Goal: Information Seeking & Learning: Learn about a topic

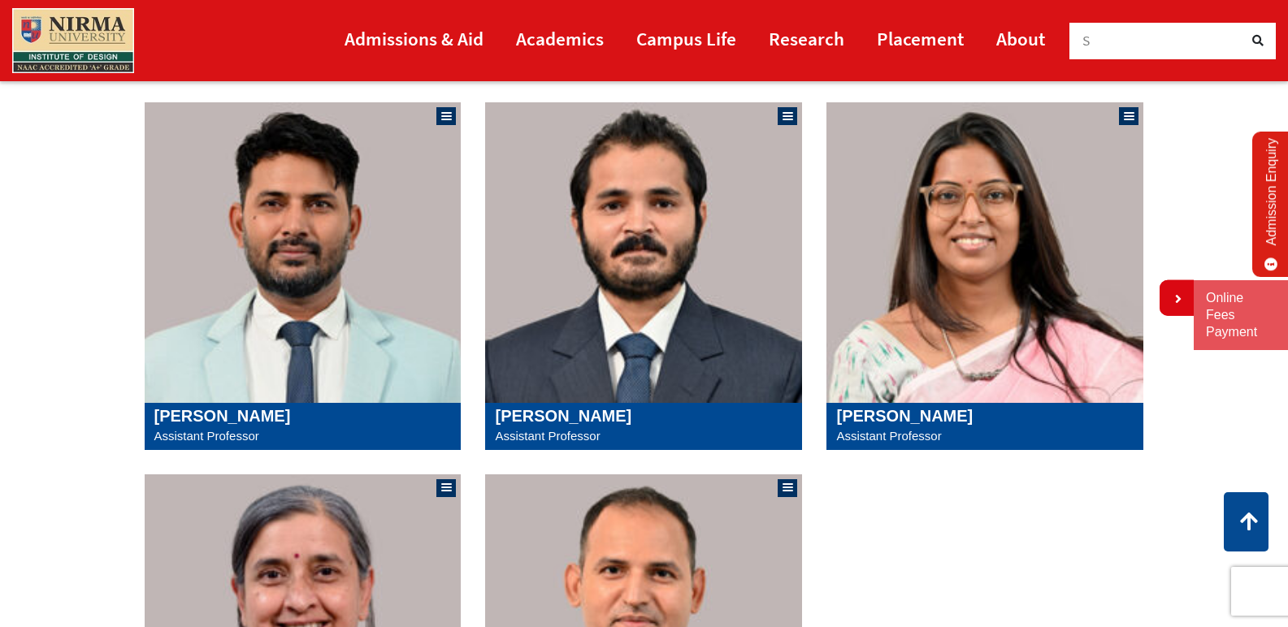
scroll to position [1398, 0]
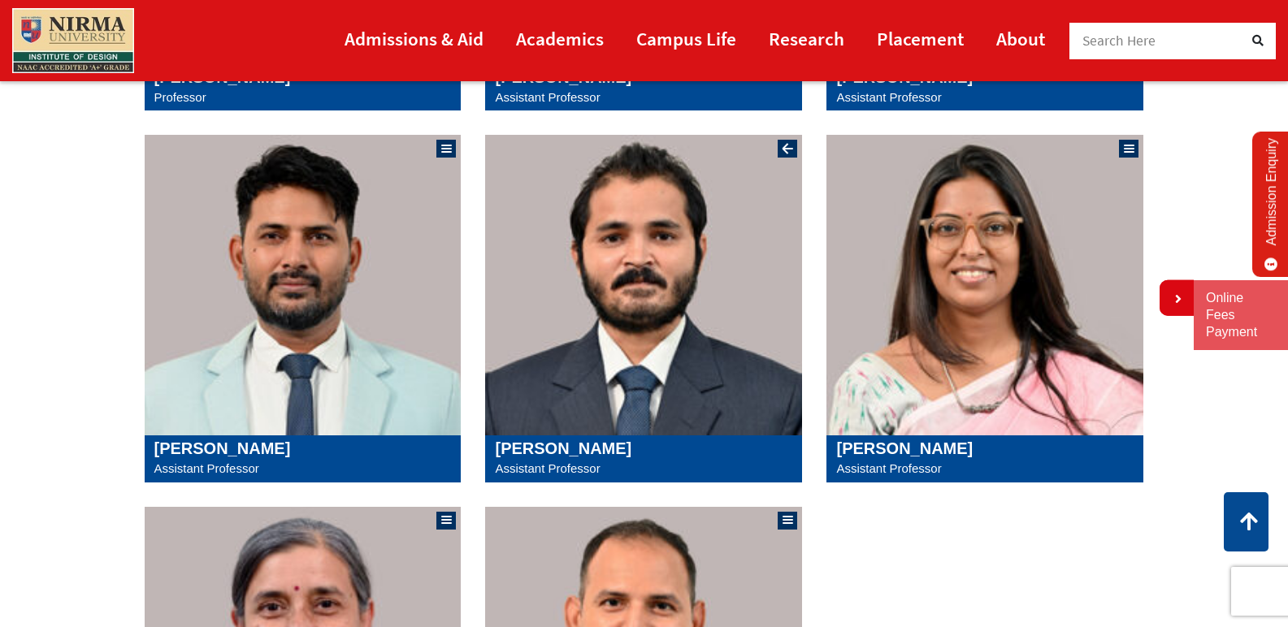
click at [590, 455] on h5 "Shree Kant" at bounding box center [643, 448] width 297 height 19
click at [256, 456] on h5 "Saroj Kumar Das" at bounding box center [302, 448] width 297 height 19
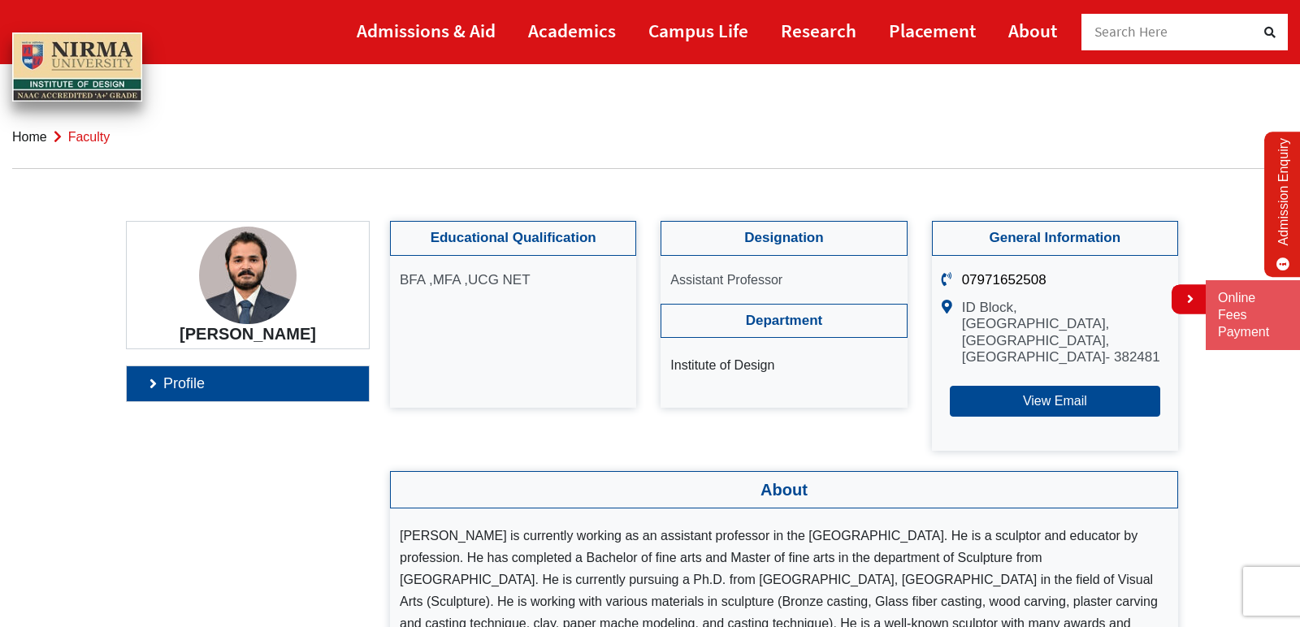
scroll to position [548, 0]
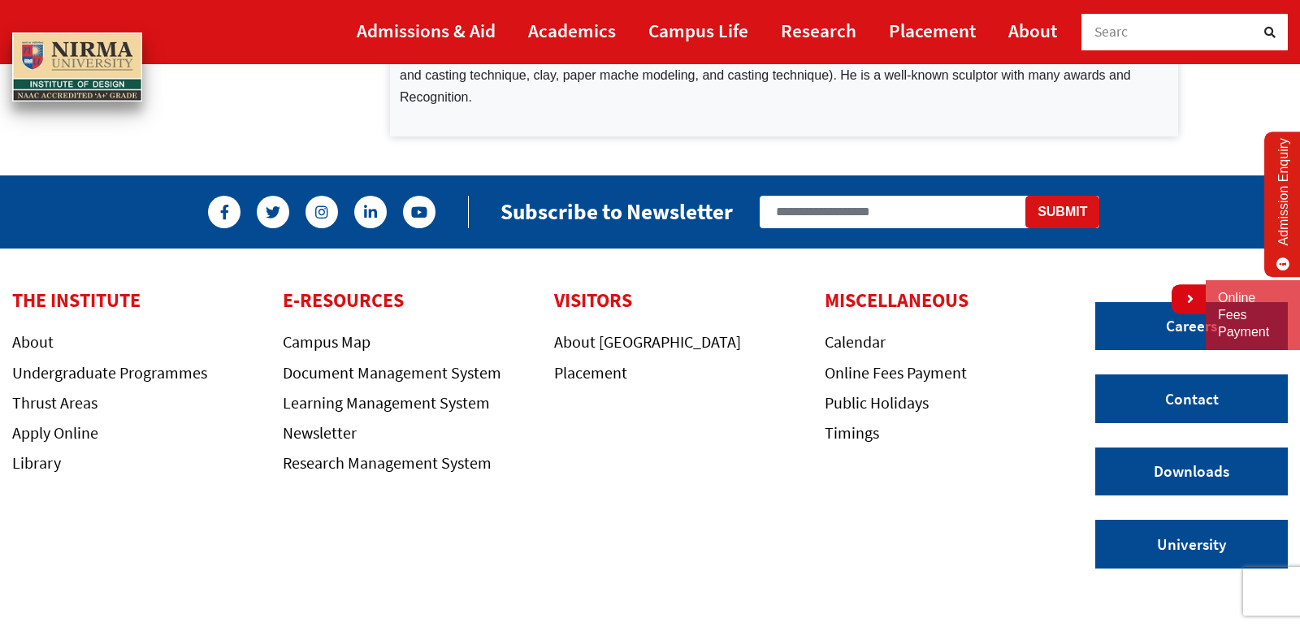
click at [804, 576] on div "THE INSTITUTE About Undergraduate Programmes Thrust Areas Apply Online Library …" at bounding box center [650, 441] width 1300 height 385
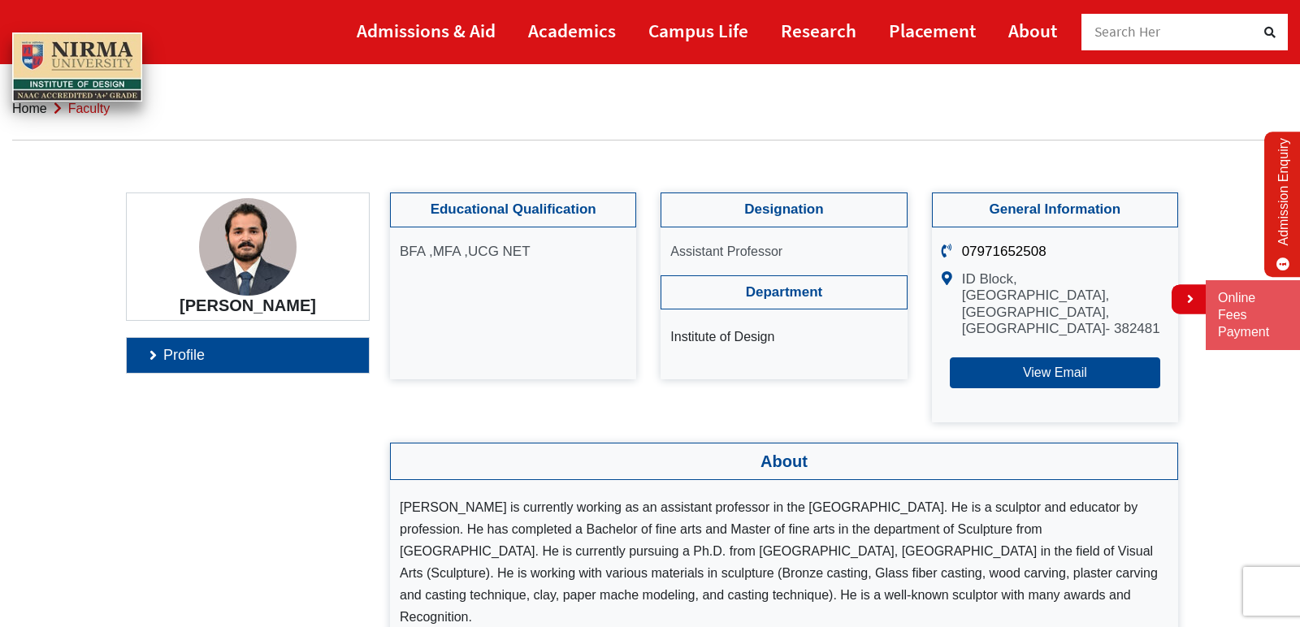
scroll to position [0, 0]
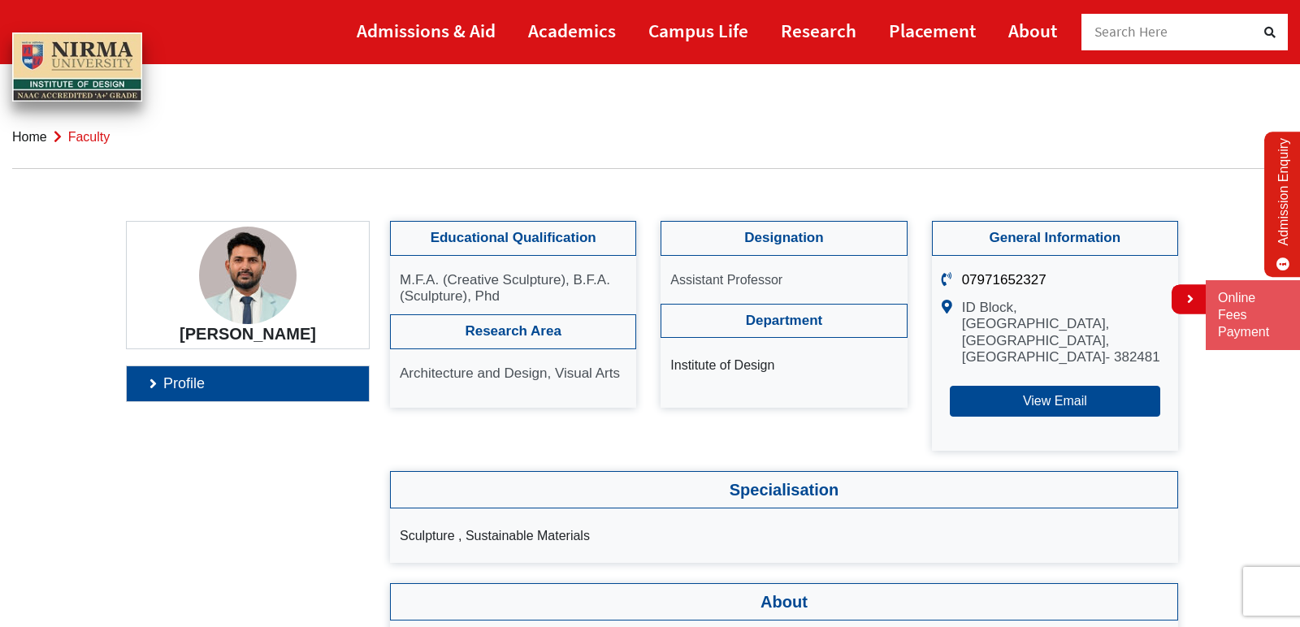
click at [728, 130] on ol "Home faculty" at bounding box center [650, 137] width 1276 height 63
click at [1258, 471] on section "Saroj Kumar Das Profile Educational Qualification M.F.A. (Creative Sculpture), …" at bounding box center [650, 520] width 1300 height 598
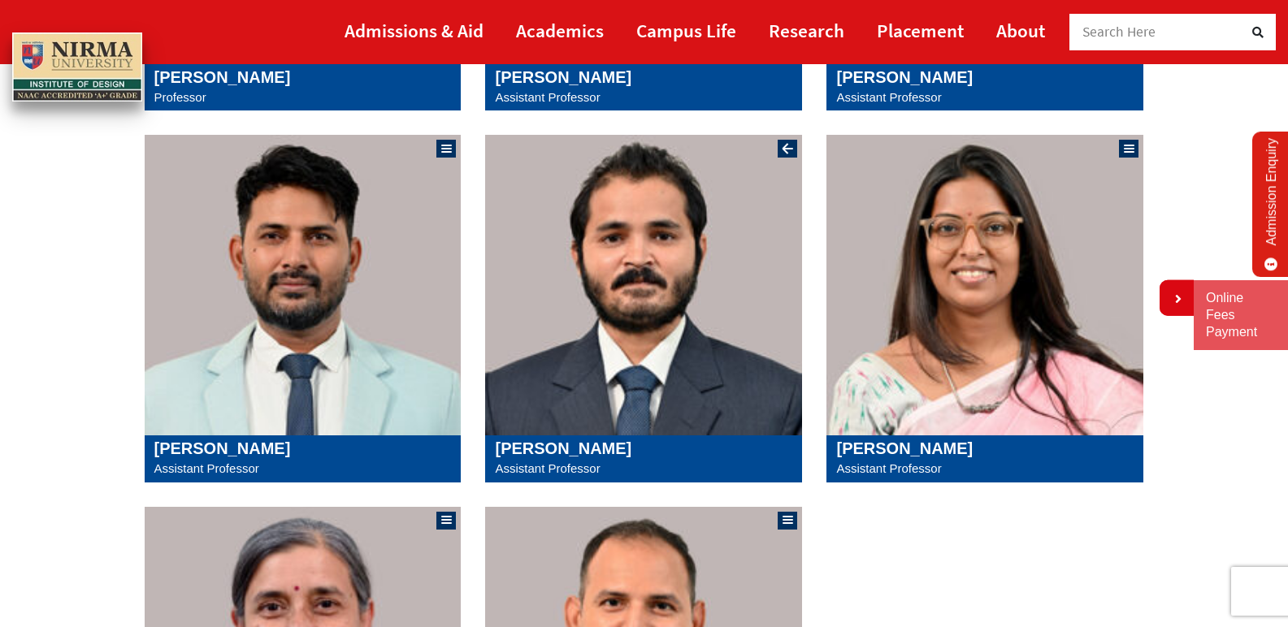
click at [560, 453] on h5 "[PERSON_NAME]" at bounding box center [643, 448] width 297 height 19
click at [901, 457] on h5 "[PERSON_NAME]" at bounding box center [984, 448] width 297 height 19
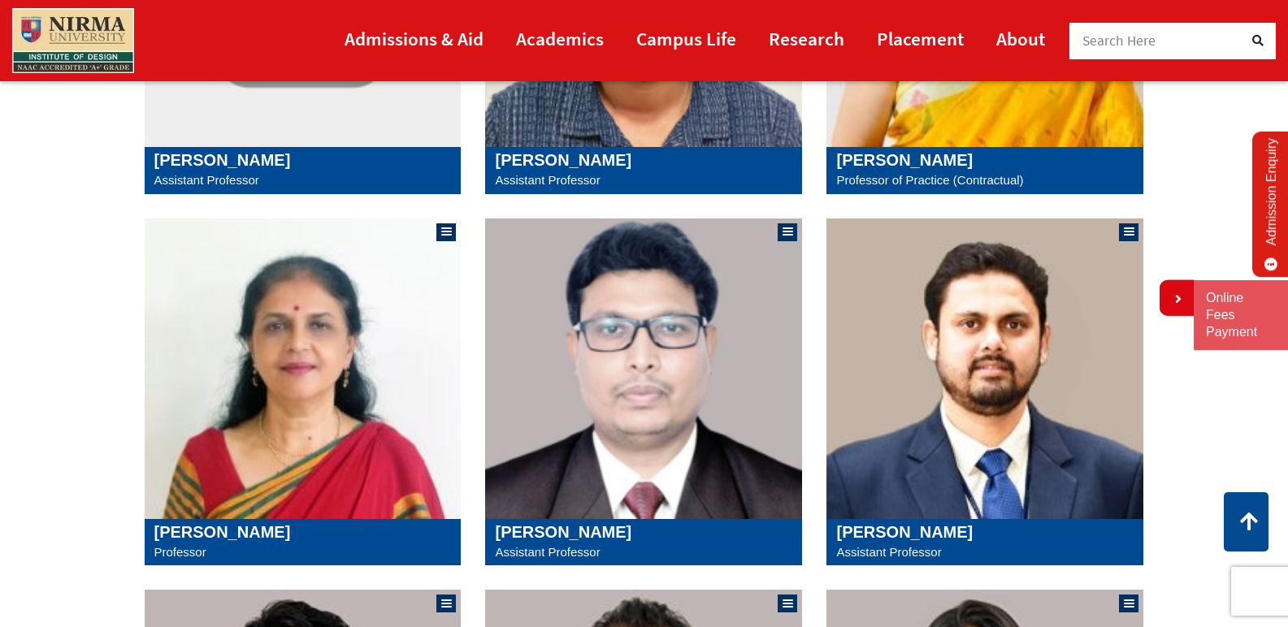
scroll to position [976, 0]
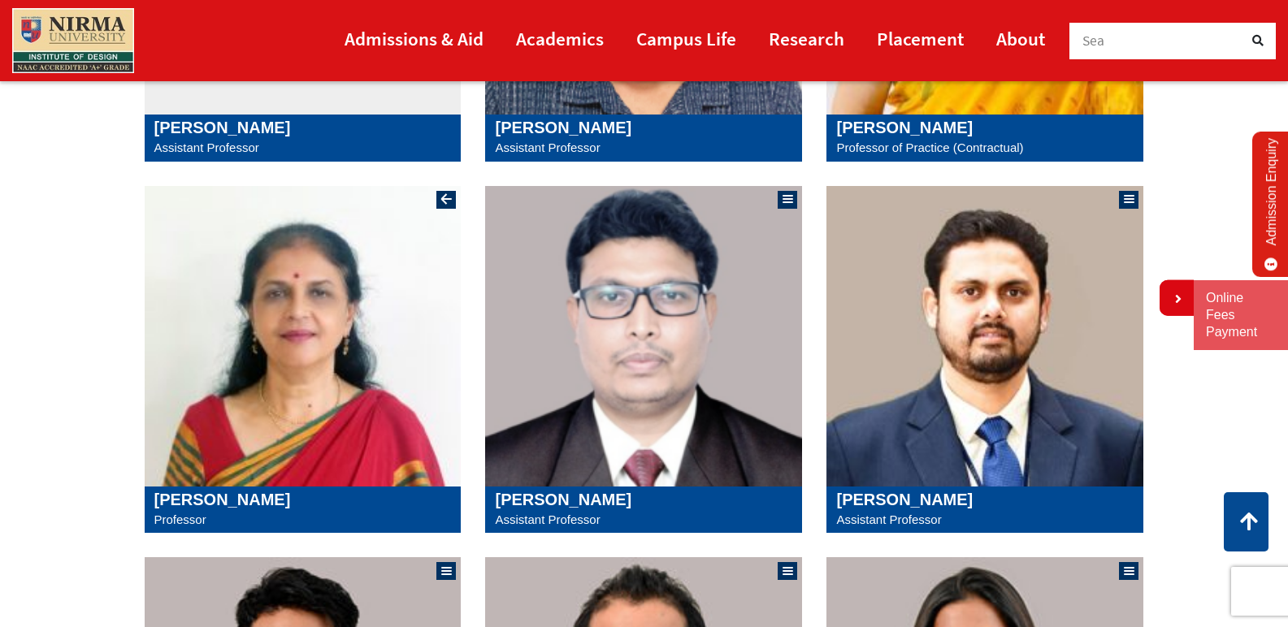
click at [220, 493] on h5 "Mona Prabhu" at bounding box center [302, 499] width 297 height 19
click at [903, 130] on h5 "Mona Gonsai" at bounding box center [984, 127] width 297 height 19
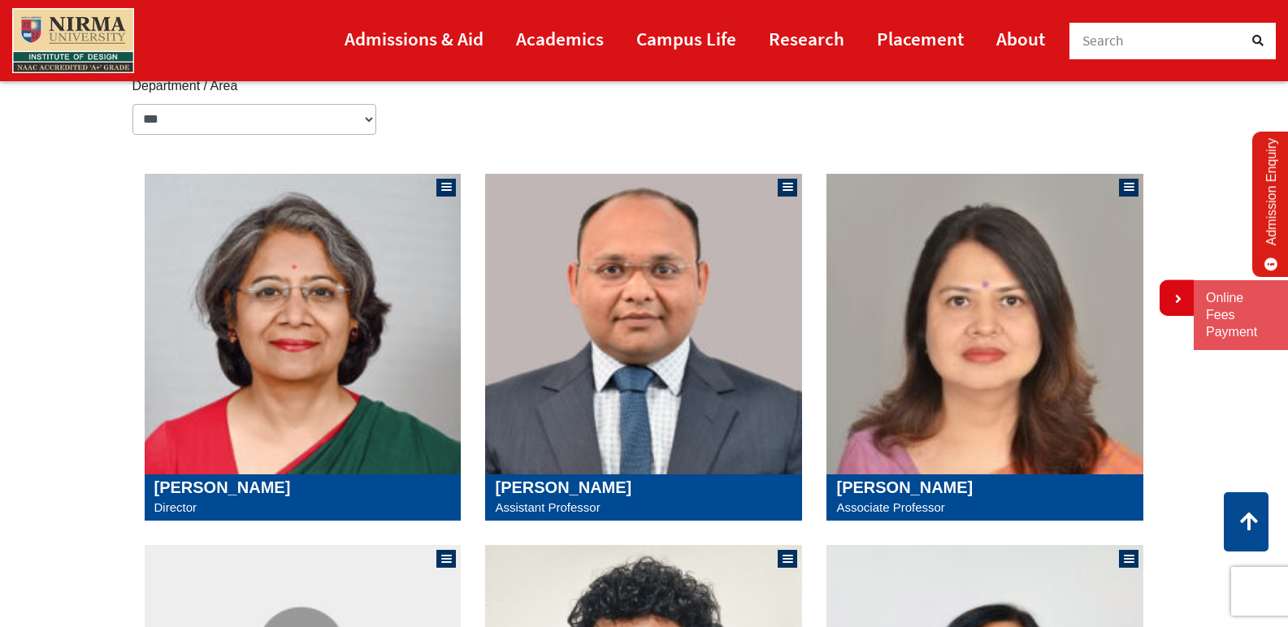
scroll to position [62, 0]
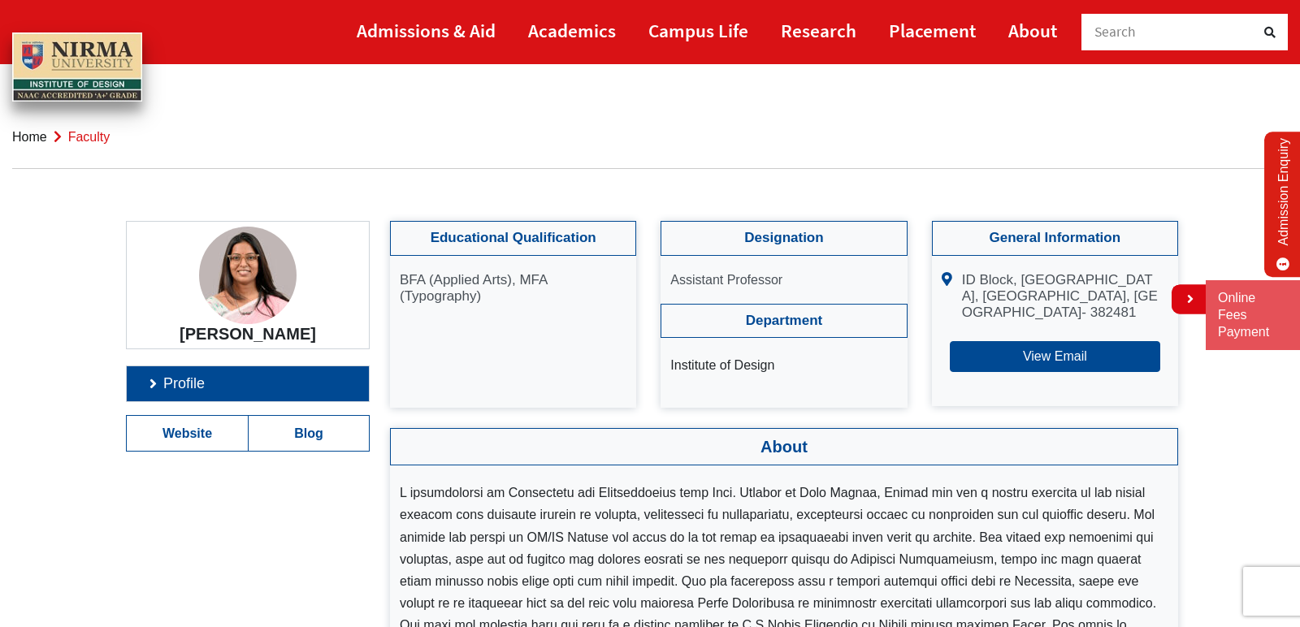
click at [1214, 543] on section "Snehal Balapure Profile Website Blog Educational Qualification BFA (Applied Art…" at bounding box center [650, 475] width 1300 height 509
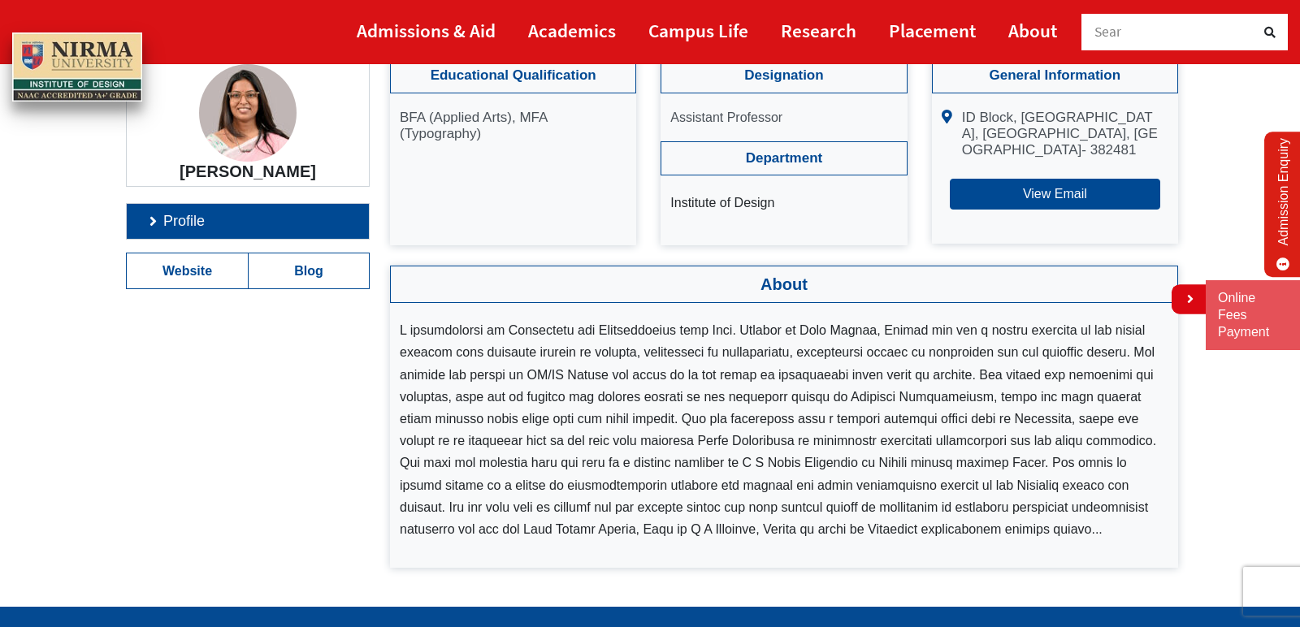
scroll to position [195, 0]
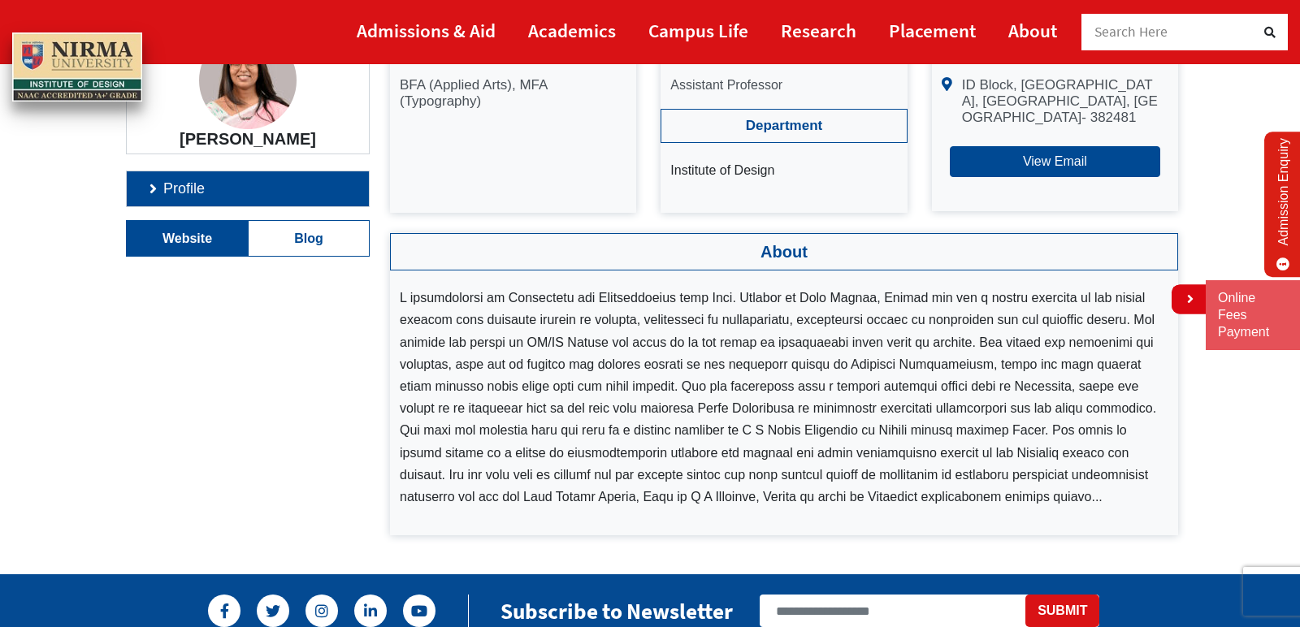
click at [199, 239] on link "Website" at bounding box center [187, 238] width 121 height 35
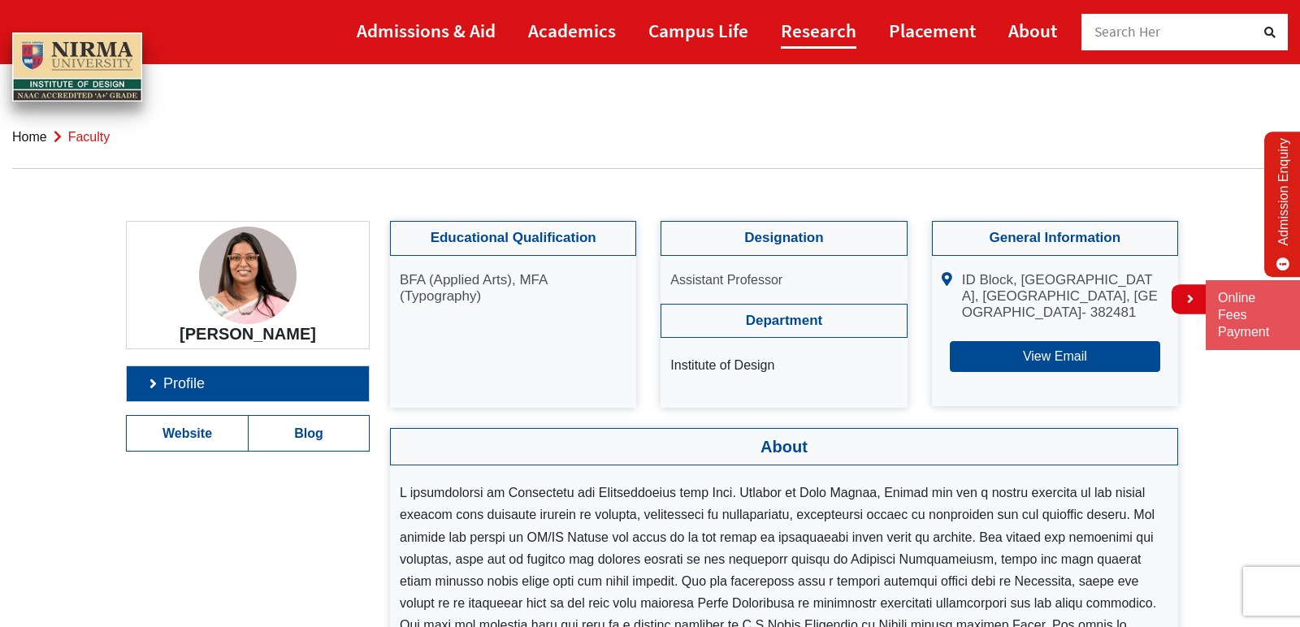
click at [825, 33] on link "Research" at bounding box center [819, 30] width 76 height 37
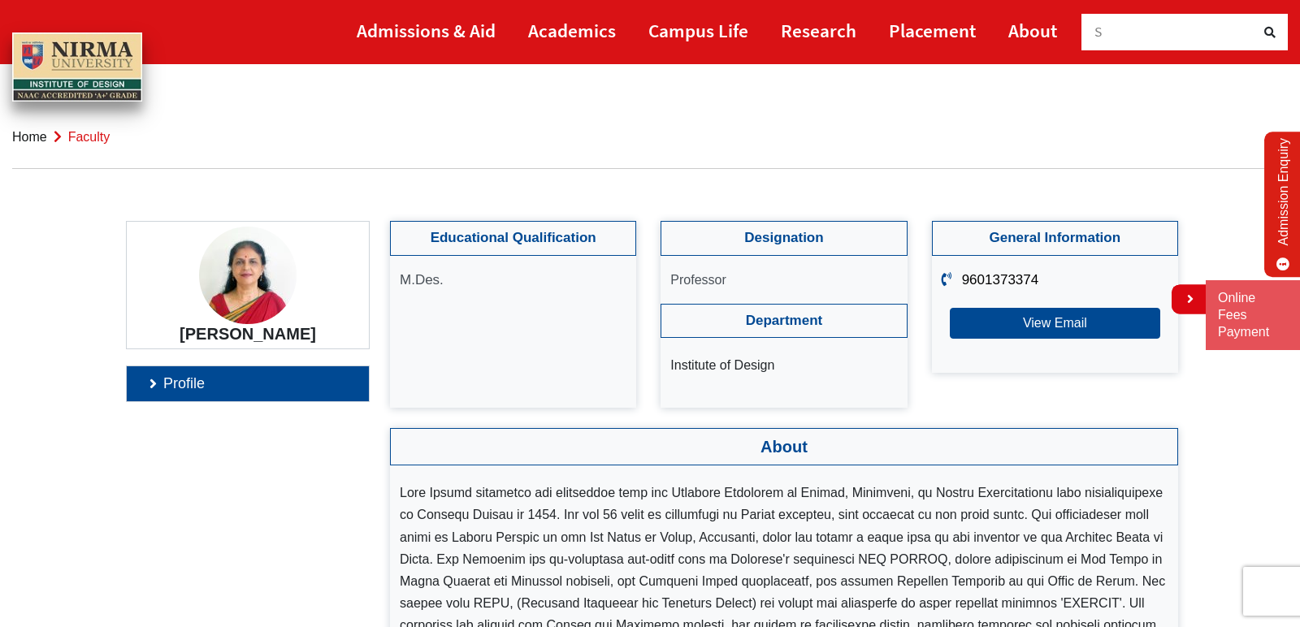
click at [1234, 478] on section "[PERSON_NAME] Profile Educational Qualification M.Des. Designation Professor De…" at bounding box center [650, 531] width 1300 height 620
click at [236, 273] on img at bounding box center [247, 275] width 97 height 97
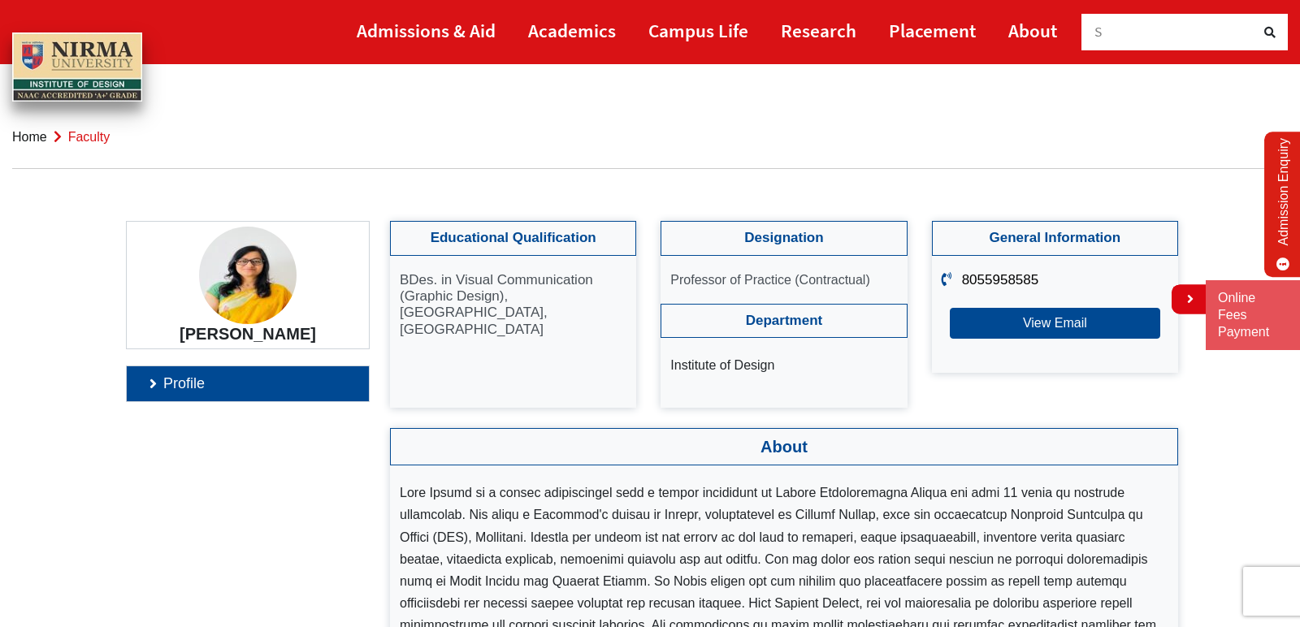
click at [1248, 451] on section "Mona Gonsai Profile Educational Qualification BDes. in Visual Communication (Gr…" at bounding box center [650, 531] width 1300 height 620
click at [938, 119] on ol "Home faculty" at bounding box center [650, 137] width 1276 height 63
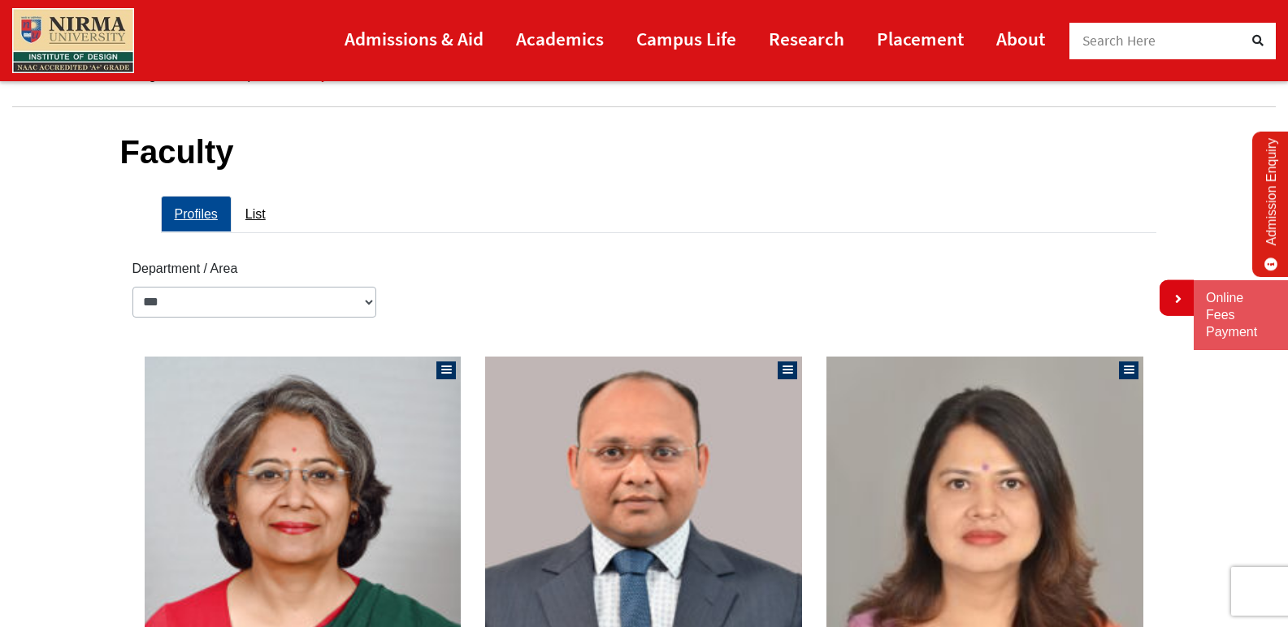
scroll to position [610, 0]
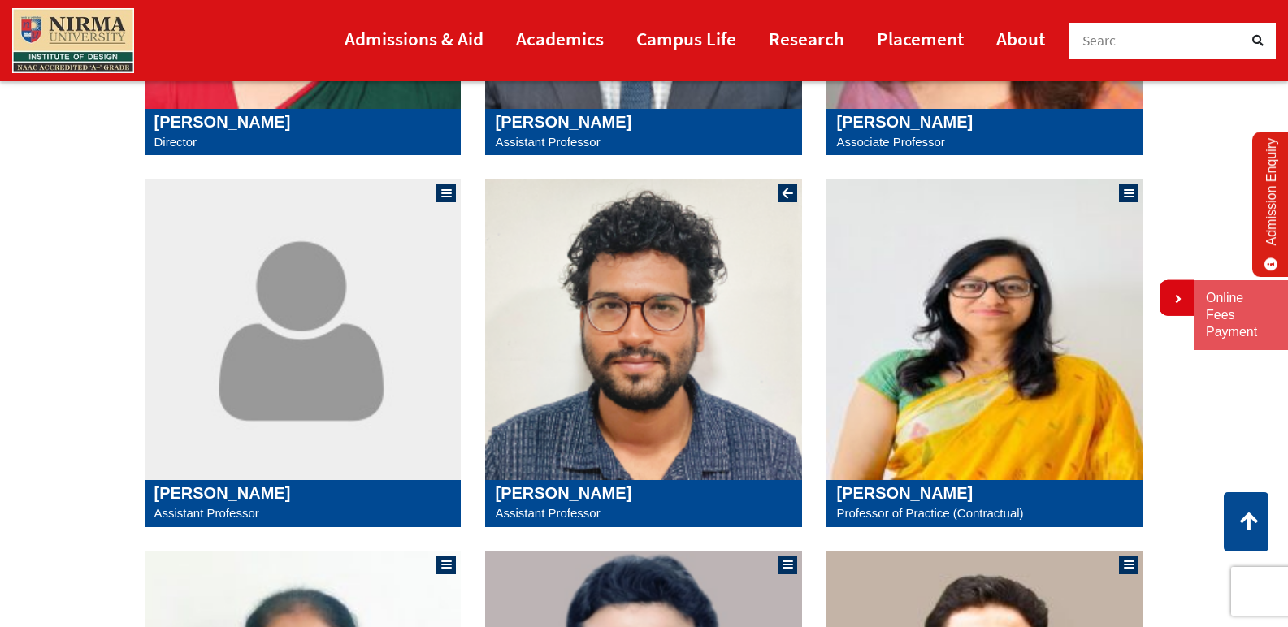
click at [576, 495] on h5 "[PERSON_NAME]" at bounding box center [643, 492] width 297 height 19
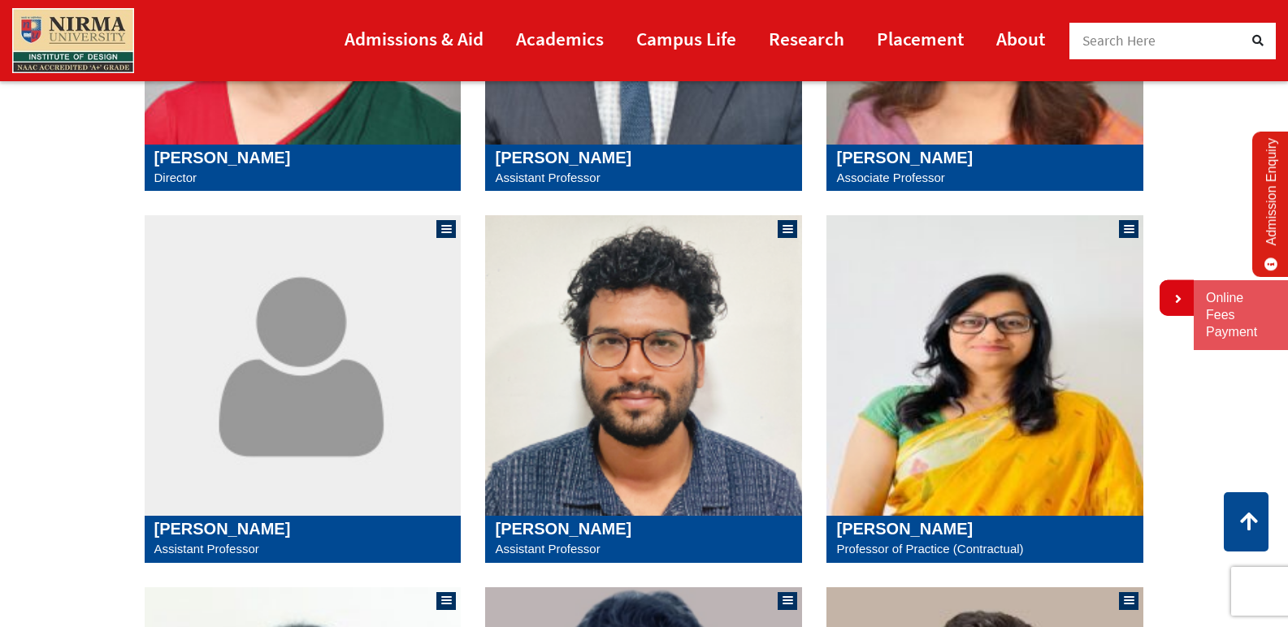
scroll to position [578, 0]
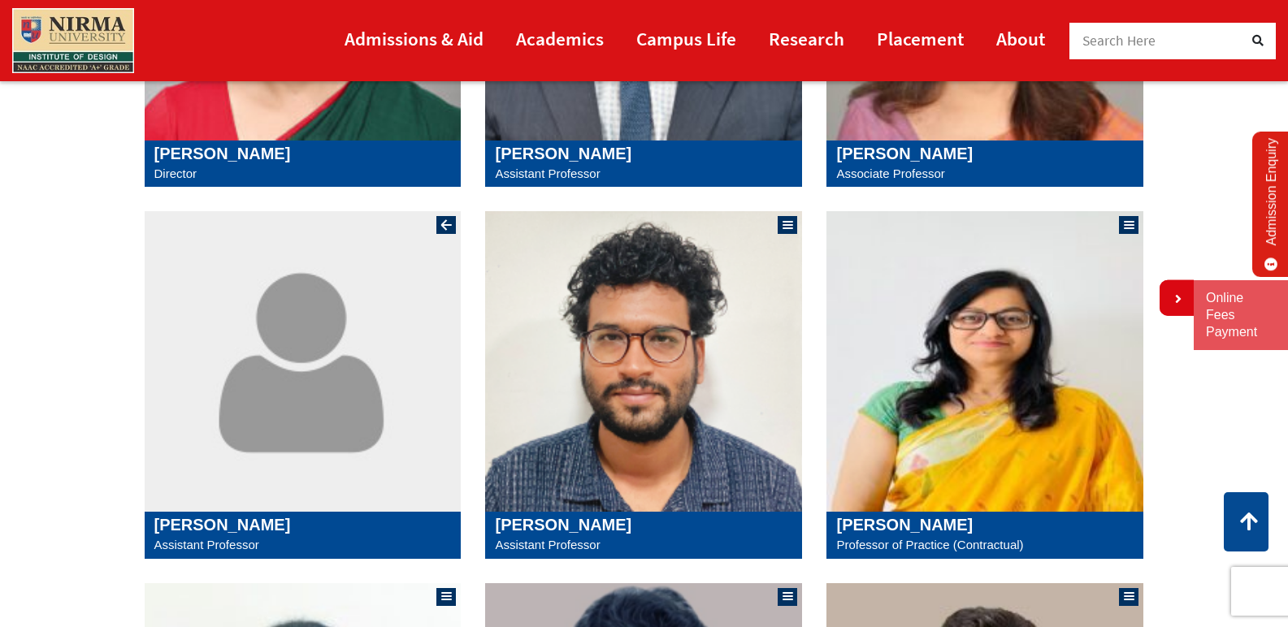
click at [272, 524] on h5 "[PERSON_NAME]" at bounding box center [302, 524] width 297 height 19
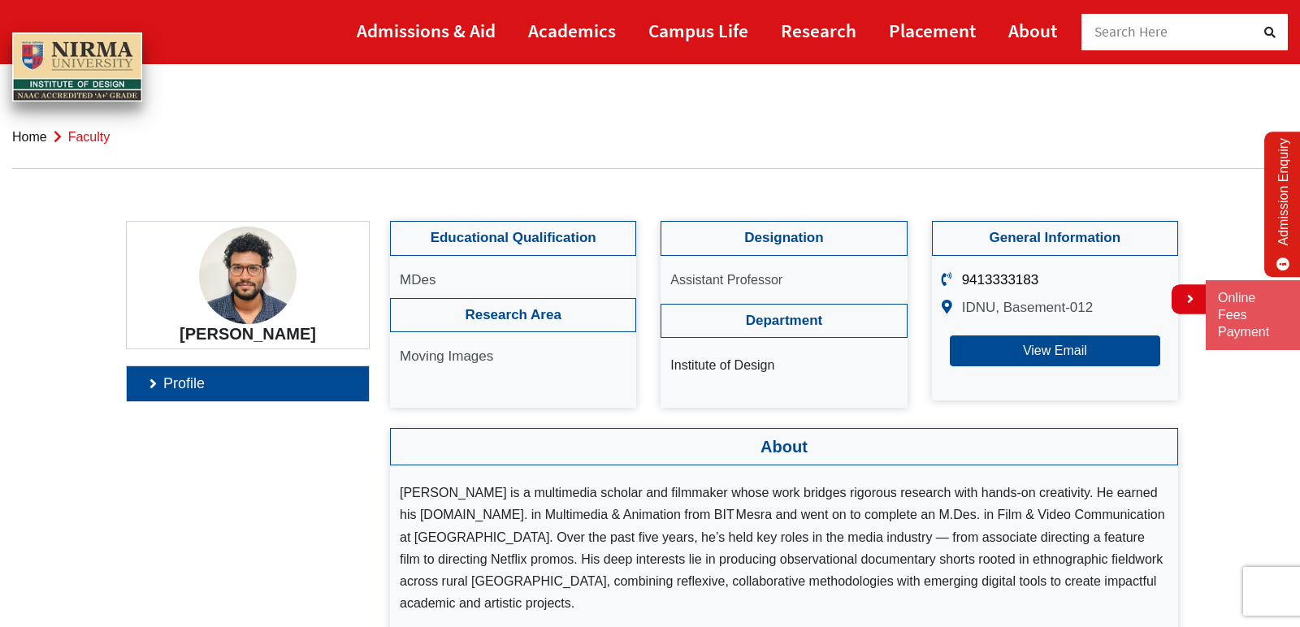
scroll to position [548, 0]
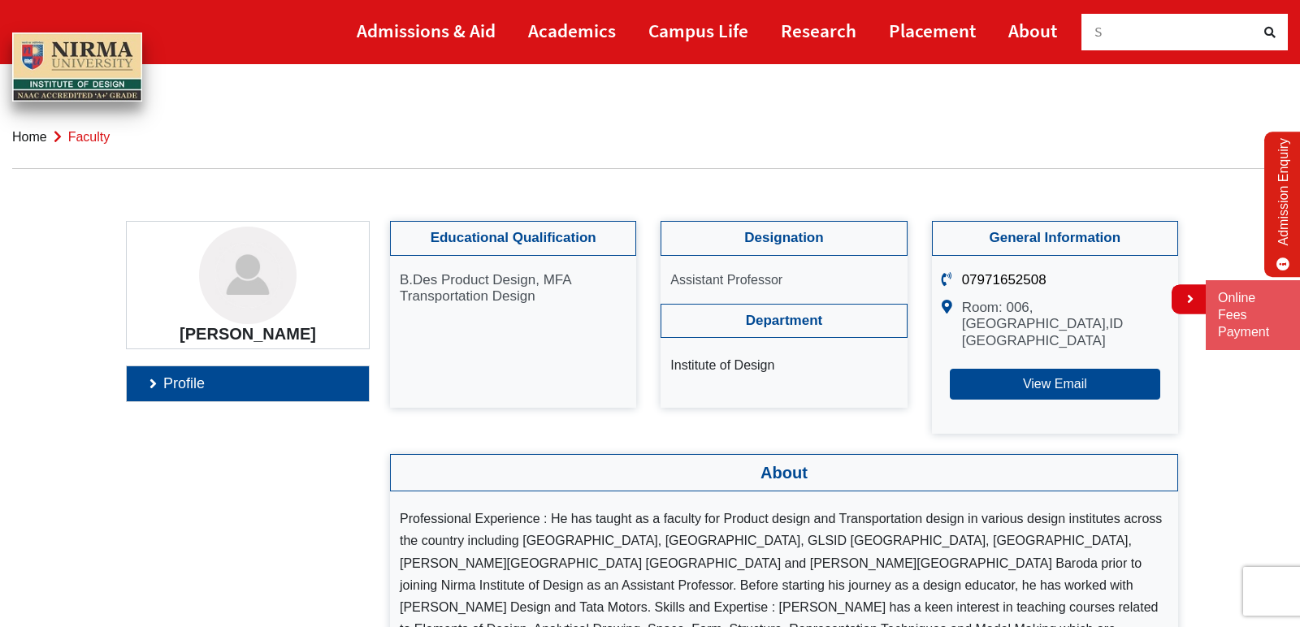
click at [1223, 493] on section "Kishenkumar Patel Profile Educational Qualification B.Des Product Design, MFA T…" at bounding box center [650, 466] width 1300 height 491
